Goal: Information Seeking & Learning: Find specific fact

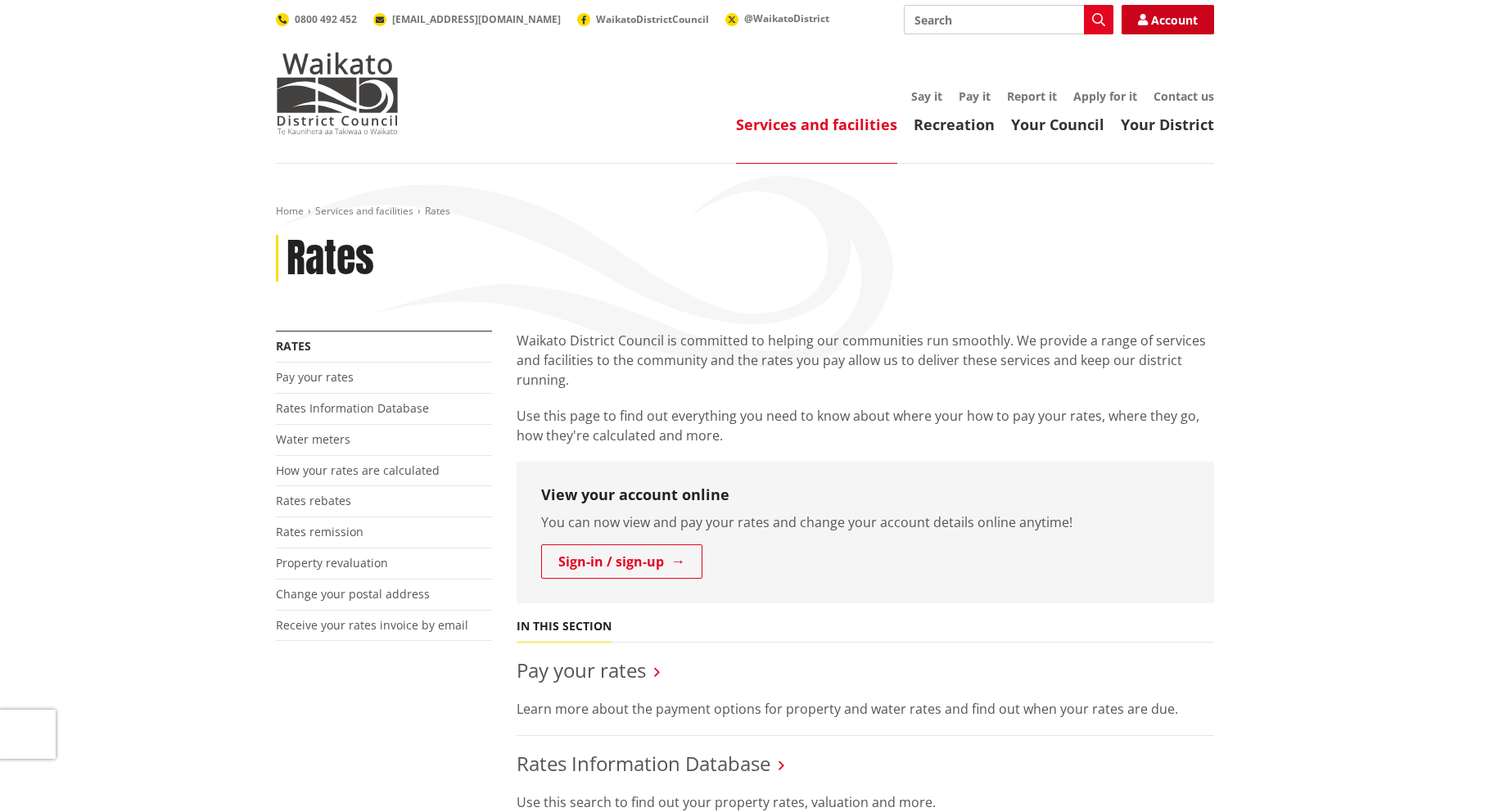
click at [1159, 10] on link "Account" at bounding box center [1167, 20] width 92 height 29
click at [340, 409] on link "Rates Information Database" at bounding box center [352, 408] width 153 height 16
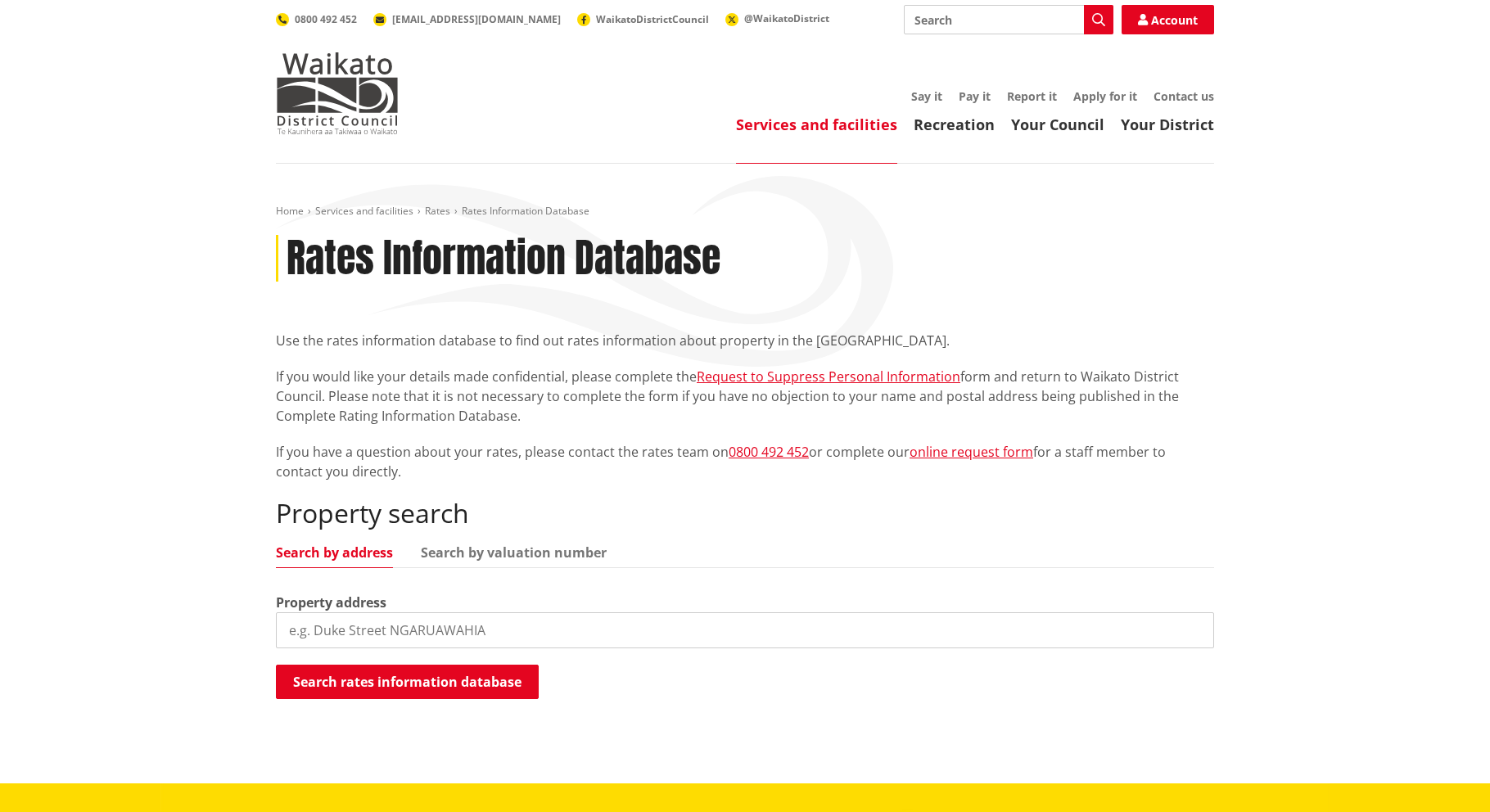
click at [328, 637] on input "search" at bounding box center [745, 630] width 938 height 36
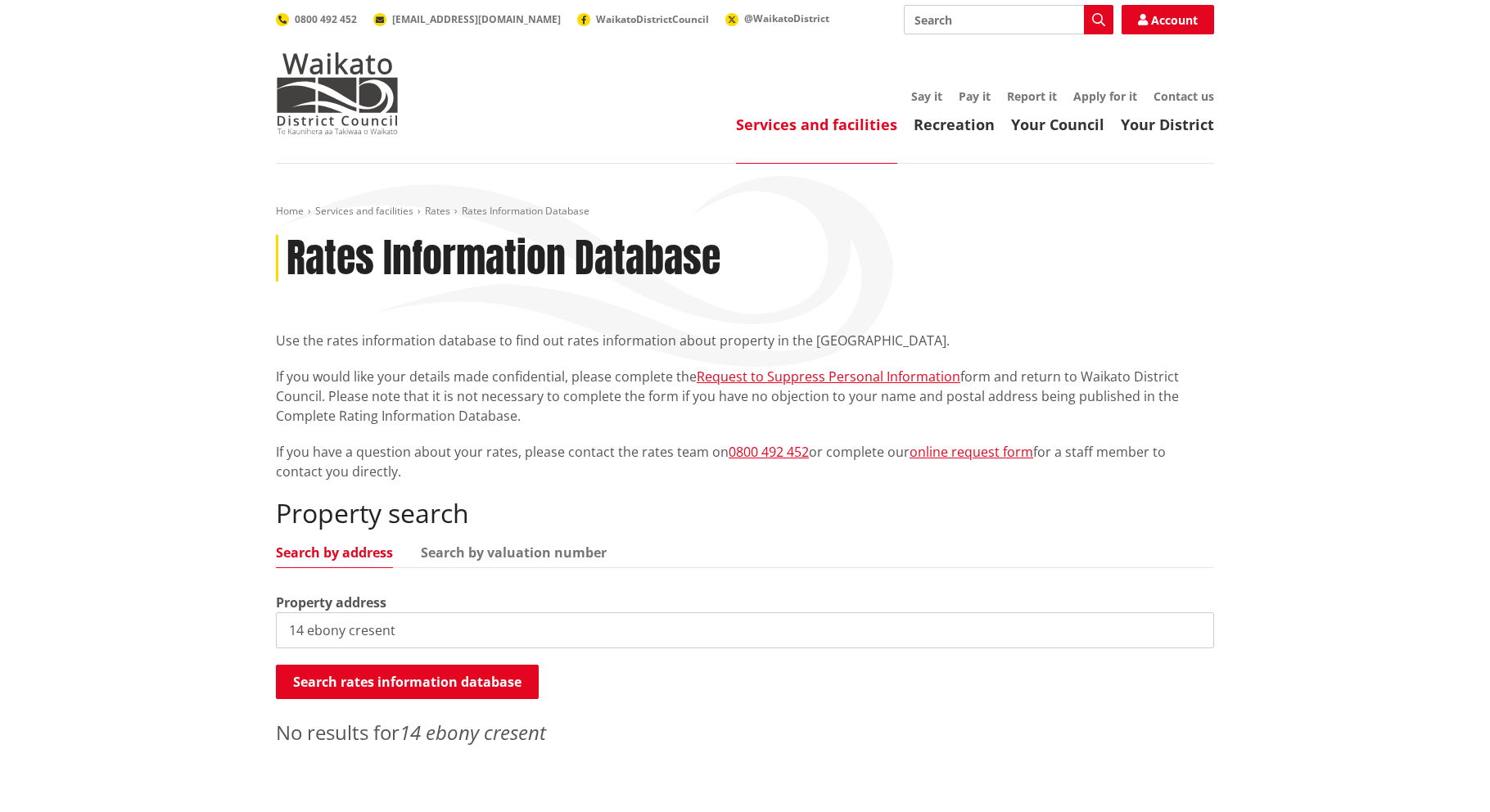
drag, startPoint x: 375, startPoint y: 626, endPoint x: 276, endPoint y: 631, distance: 99.1
click at [276, 631] on input "14 ebony cresent" at bounding box center [745, 630] width 938 height 36
click at [300, 626] on input "11 ryedale road" at bounding box center [745, 630] width 938 height 36
click at [307, 630] on input "12 ryedale road" at bounding box center [745, 630] width 938 height 36
type input "11 Ryedale road"
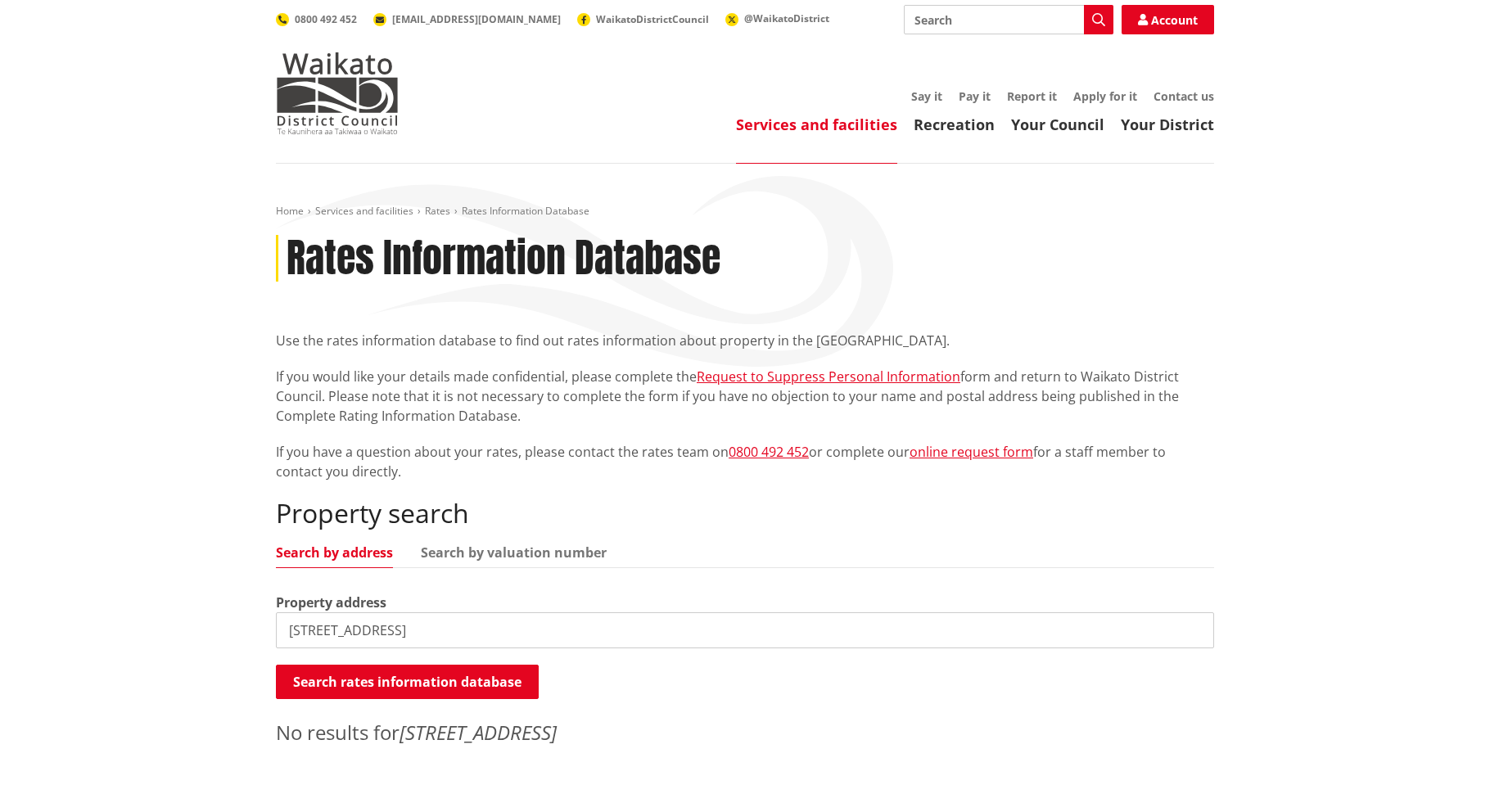
drag, startPoint x: 54, startPoint y: 42, endPoint x: 47, endPoint y: 20, distance: 23.1
click at [54, 42] on header "Toggle search Toggle navigation Services and facilities Recreation Your Council…" at bounding box center [745, 82] width 1490 height 164
